Goal: Transaction & Acquisition: Purchase product/service

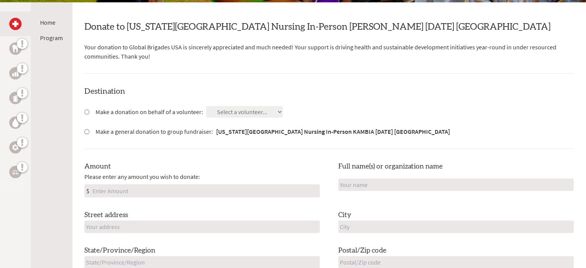
scroll to position [154, 0]
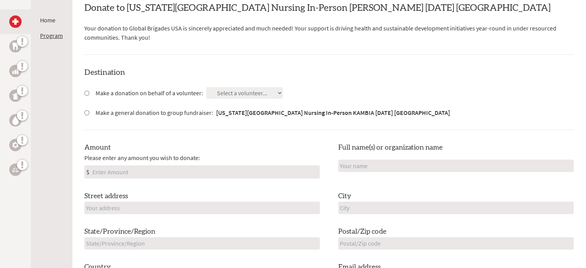
click at [53, 37] on link "Program" at bounding box center [51, 36] width 23 height 8
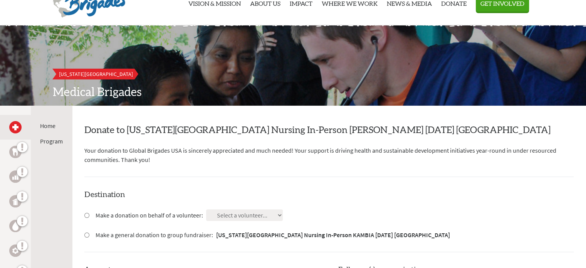
scroll to position [77, 0]
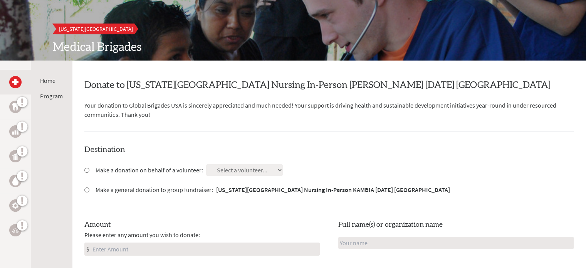
click at [283, 188] on strong "[US_STATE][GEOGRAPHIC_DATA] Nursing In-Person KAMBIA [DATE] [GEOGRAPHIC_DATA]" at bounding box center [333, 190] width 234 height 8
click at [89, 188] on input "Make a general donation to group fundraiser: [US_STATE] Mesa University Nursing…" at bounding box center [86, 189] width 5 height 5
radio input "true"
click at [51, 80] on link "Home" at bounding box center [47, 81] width 15 height 8
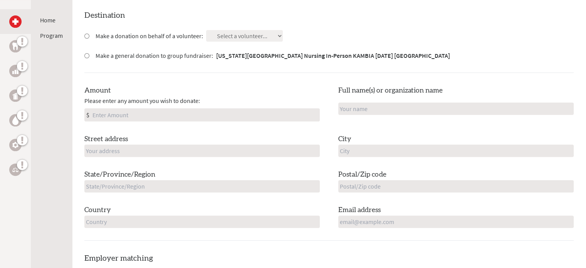
scroll to position [193, 0]
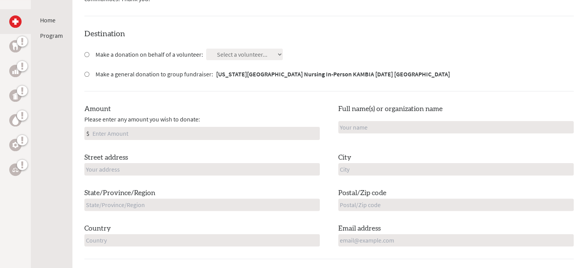
click at [129, 132] on input "Amount" at bounding box center [205, 133] width 228 height 12
click at [288, 96] on div "Destination Make a donation on behalf of a volunteer: Select a volunteer... Ade…" at bounding box center [328, 143] width 489 height 230
click at [86, 52] on input "Make a donation on behalf of a volunteer:" at bounding box center [86, 54] width 5 height 5
radio input "true"
click at [216, 52] on select "Select a volunteer... Adeline Eresuma Bridget Cusack Caitlyn Bell Elizabeth LeW…" at bounding box center [244, 55] width 77 height 12
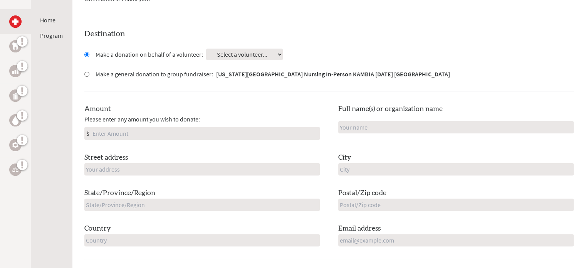
select select "73576DBC-5DA2-11F0-B8AC-42010A400003"
click at [206, 49] on select "Select a volunteer... Adeline Eresuma Bridget Cusack Caitlyn Bell Elizabeth LeW…" at bounding box center [244, 55] width 77 height 12
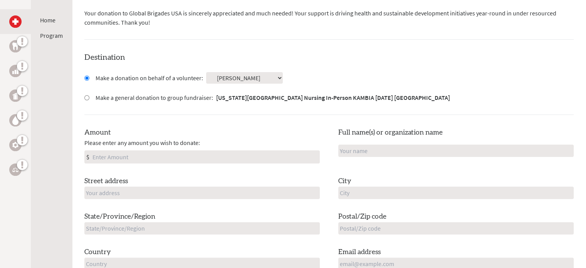
scroll to position [154, 0]
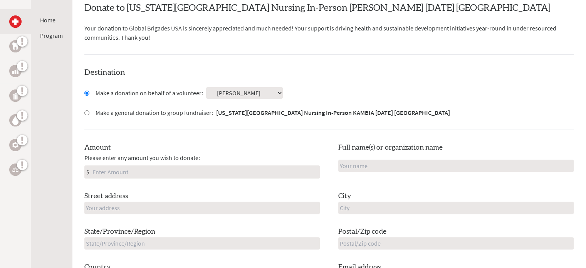
click at [319, 85] on div "Destination Make a donation on behalf of a volunteer: Select a volunteer... Ade…" at bounding box center [328, 182] width 489 height 230
click at [327, 74] on h4 "Destination" at bounding box center [328, 72] width 489 height 11
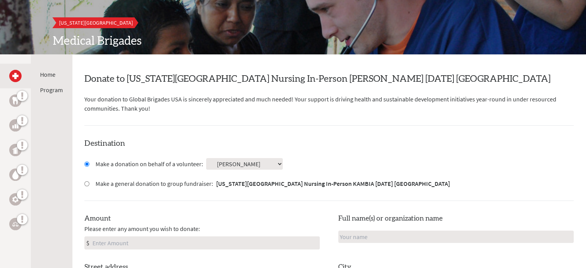
scroll to position [77, 0]
